Goal: Check status

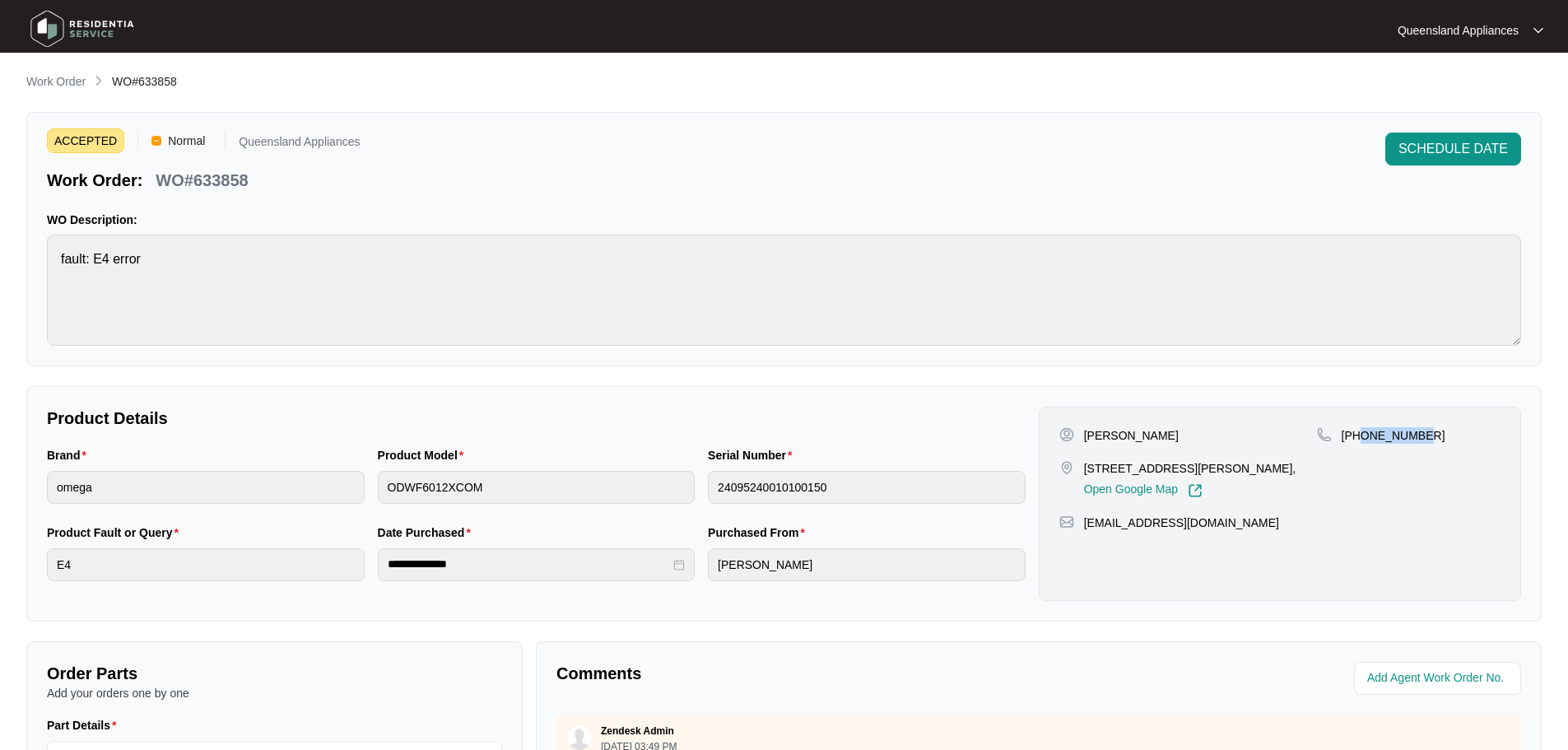
scroll to position [26, 0]
click at [75, 83] on p "Work Order" at bounding box center [56, 81] width 60 height 17
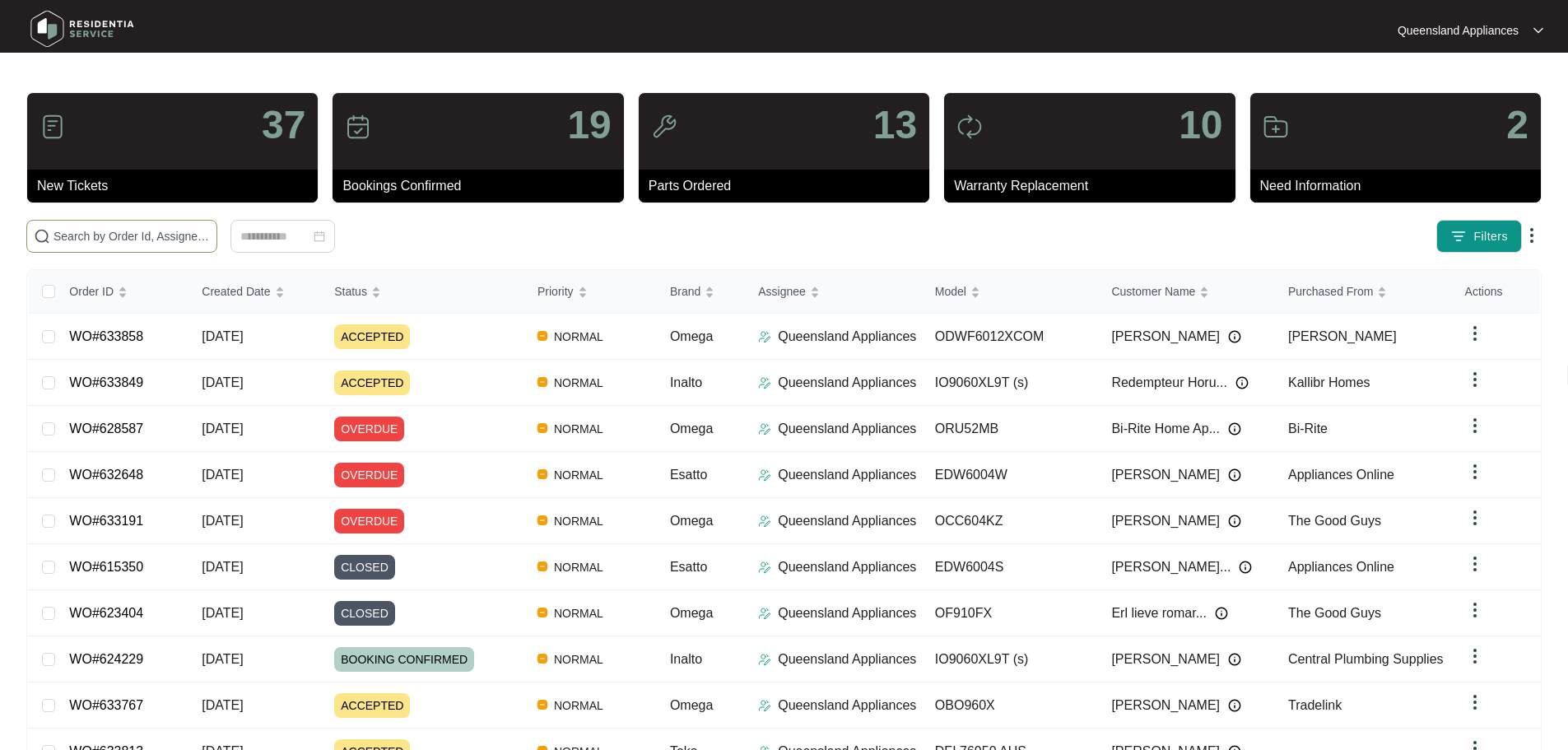
click at [165, 245] on span at bounding box center [122, 236] width 191 height 33
paste input "633767"
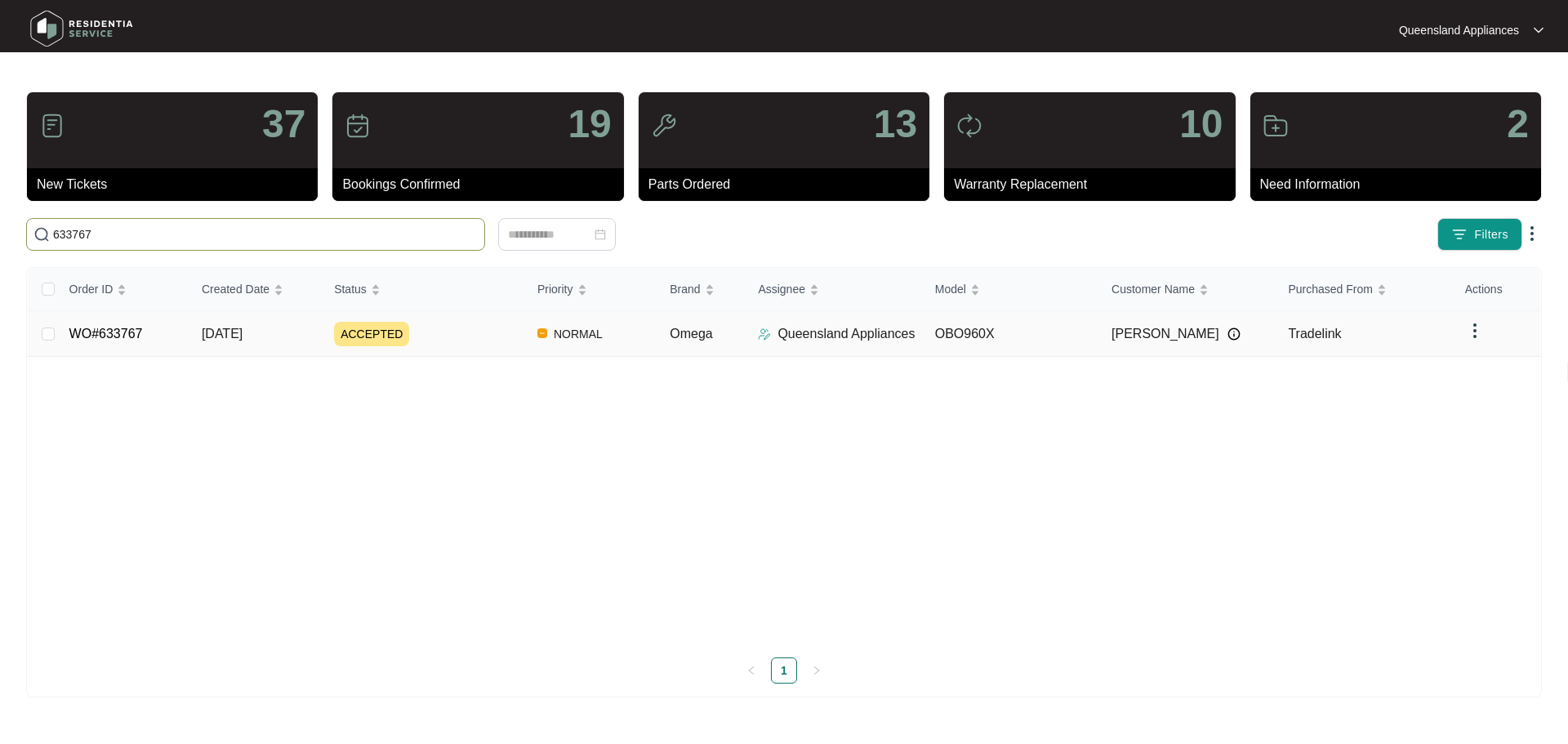
type input "633767"
click at [425, 347] on td "ACCEPTED" at bounding box center [423, 333] width 204 height 46
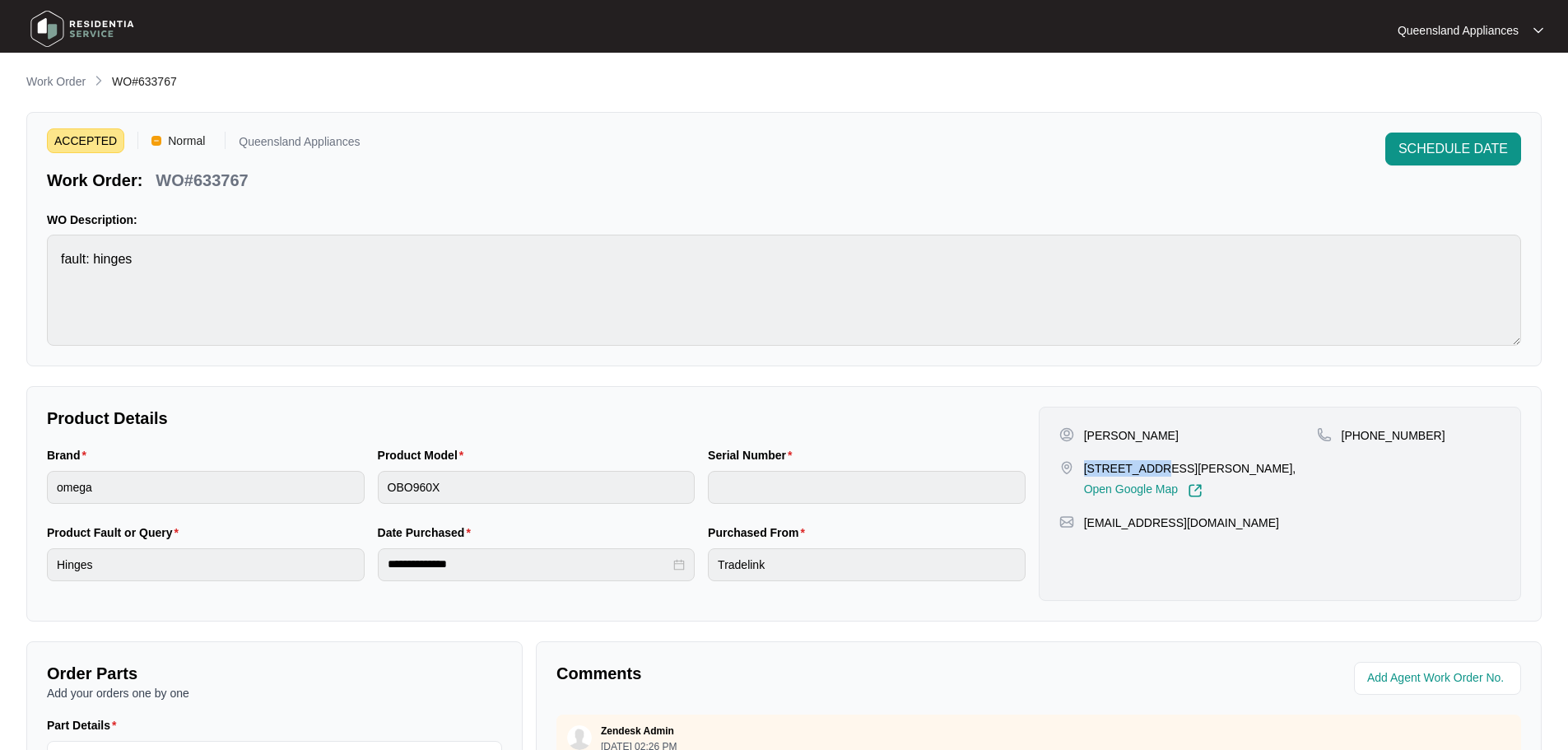
drag, startPoint x: 1082, startPoint y: 472, endPoint x: 1142, endPoint y: 464, distance: 60.5
click at [1142, 464] on div "[STREET_ADDRESS][PERSON_NAME], Open Google Map" at bounding box center [1188, 479] width 258 height 38
copy p "1 [PERSON_NAME]"
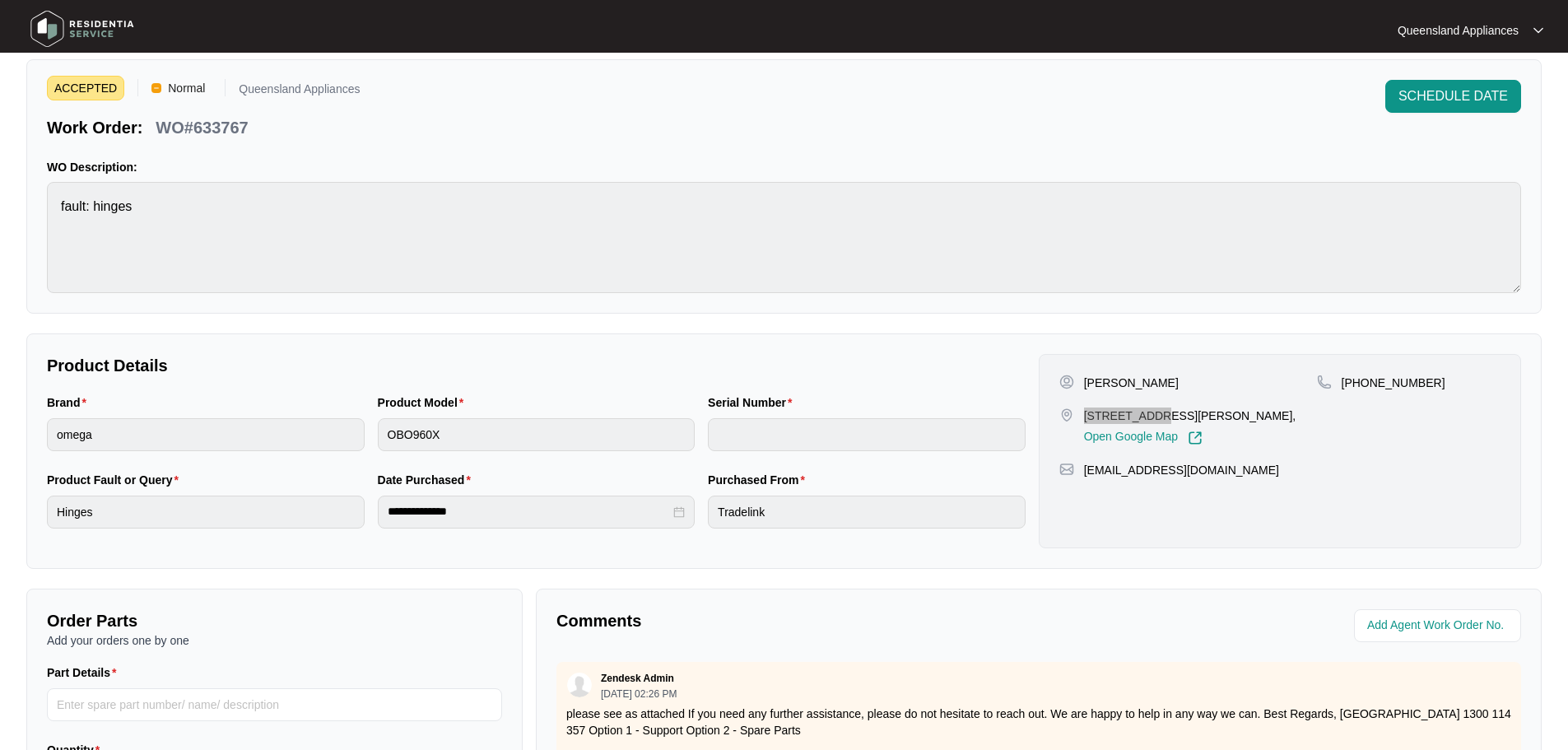
scroll to position [82, 0]
